Goal: Find specific page/section: Find specific page/section

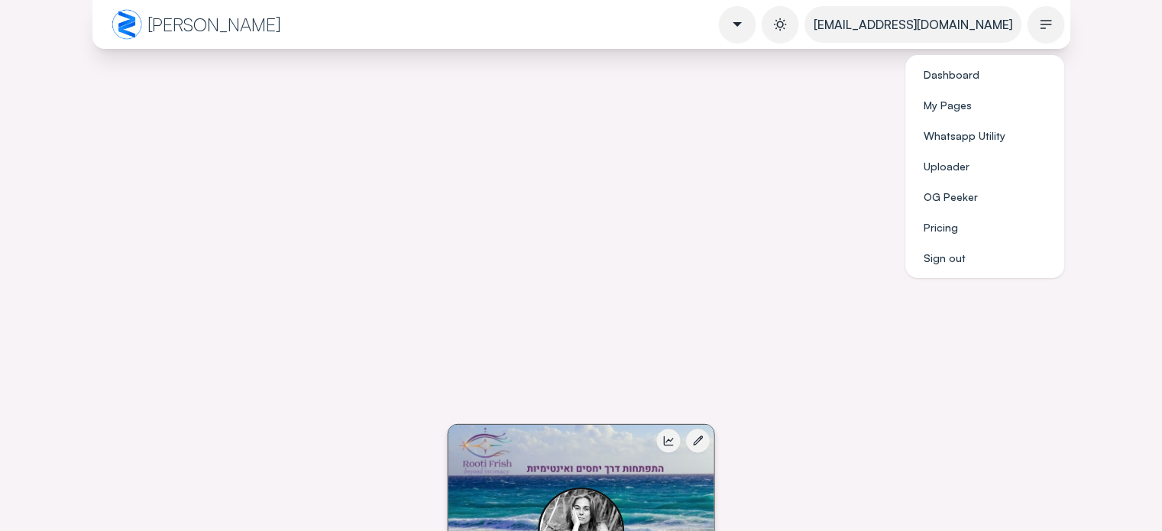
click at [1040, 24] on icon at bounding box center [1045, 25] width 10 height 8
